Goal: Task Accomplishment & Management: Manage account settings

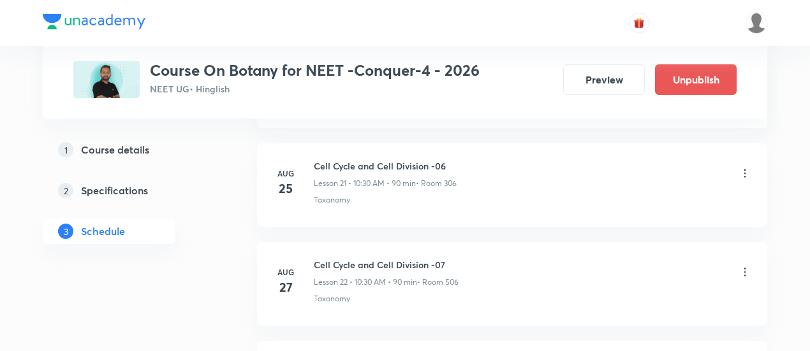
scroll to position [2746, 0]
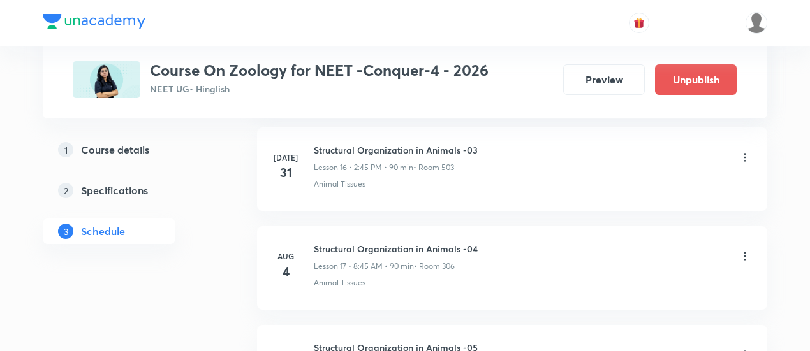
scroll to position [2270, 0]
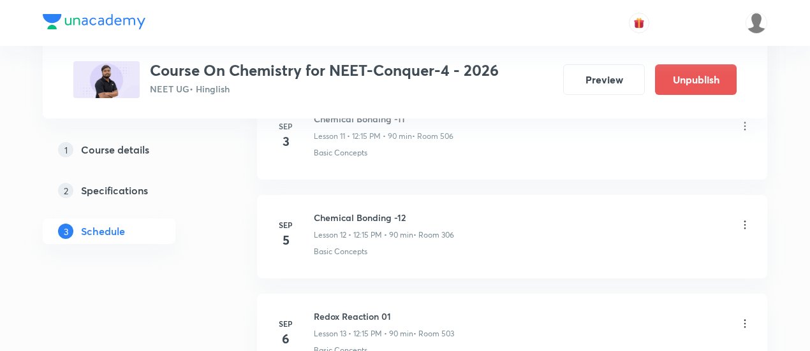
scroll to position [1790, 0]
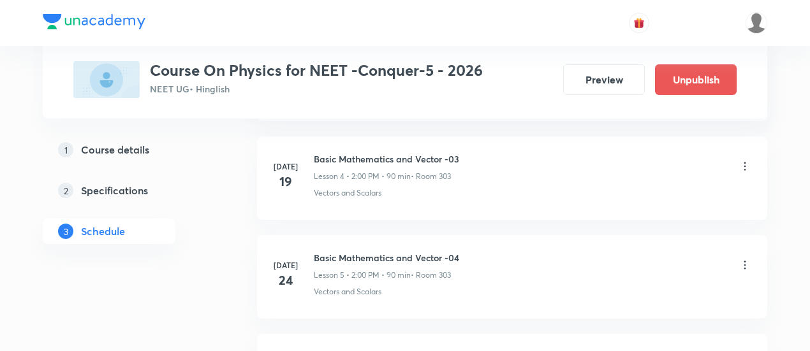
scroll to position [1076, 0]
